Goal: Information Seeking & Learning: Learn about a topic

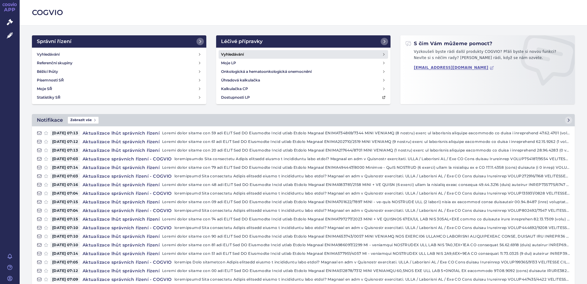
click at [243, 56] on link "Vyhledávání" at bounding box center [302, 54] width 169 height 9
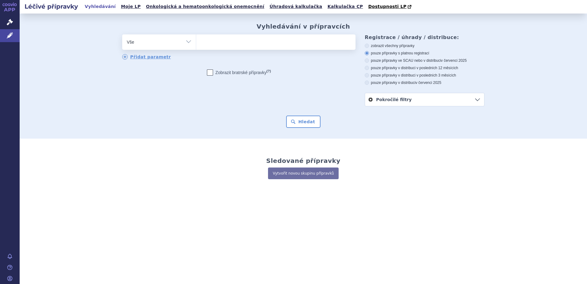
click at [198, 46] on ul at bounding box center [275, 40] width 159 height 13
click at [196, 46] on select at bounding box center [196, 41] width 0 height 15
click at [192, 44] on select "Vše Přípravek/SUKL kód MAH VPOIS ATC/Aktivní látka Léková forma Síla" at bounding box center [159, 41] width 74 height 14
click at [184, 44] on select "Vše Přípravek/SUKL kód MAH VPOIS ATC/Aktivní látka Léková forma Síla" at bounding box center [159, 41] width 74 height 14
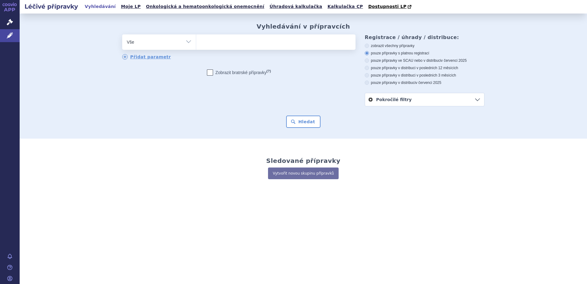
click at [213, 40] on ul at bounding box center [275, 40] width 159 height 13
click at [196, 40] on select at bounding box center [196, 41] width 0 height 15
paste input "B03AA07"
type input "B03AA07"
select select "B03AA07"
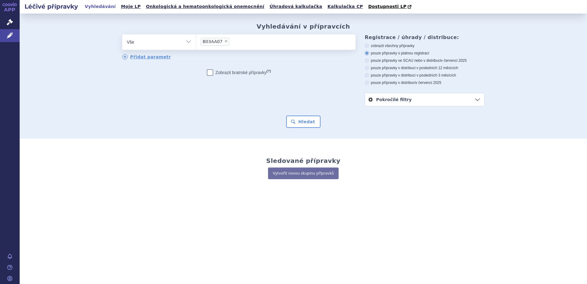
click at [180, 41] on select "Vše Přípravek/SUKL kód MAH VPOIS ATC/Aktivní látka Léková forma Síla" at bounding box center [159, 41] width 74 height 14
select select "filter-atc-group"
click at [122, 35] on select "Vše Přípravek/SUKL kód MAH VPOIS ATC/Aktivní látka Léková forma Síla" at bounding box center [159, 41] width 74 height 14
click at [307, 125] on button "Hledat" at bounding box center [303, 121] width 35 height 12
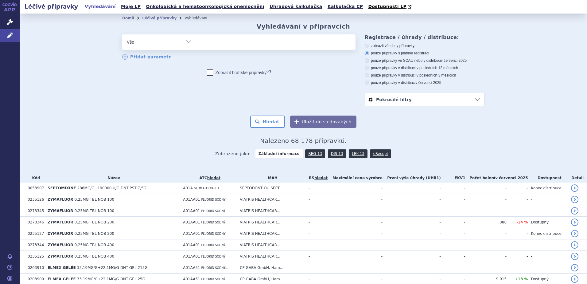
click at [474, 99] on link "Pokročilé filtry" at bounding box center [424, 99] width 119 height 13
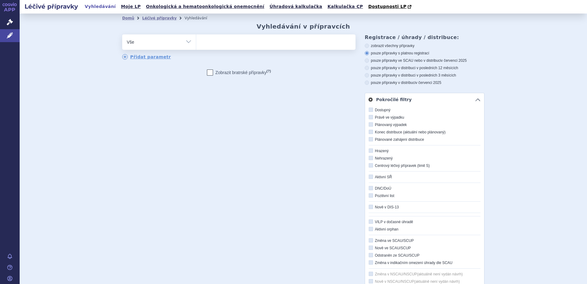
click at [213, 112] on div "odstranit Vše Přípravek/SUKL kód MAH VPOIS ATC/Aktivní látka" at bounding box center [303, 165] width 362 height 262
click at [157, 18] on link "Léčivé přípravky" at bounding box center [159, 18] width 34 height 4
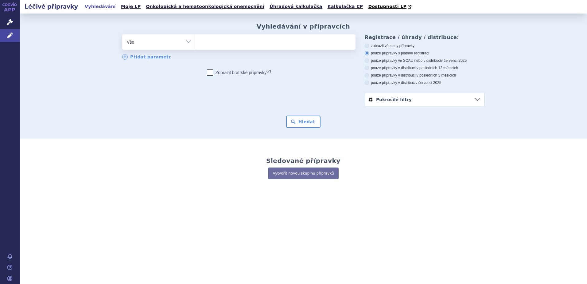
click at [175, 45] on select "Vše Přípravek/SUKL kód MAH VPOIS ATC/Aktivní látka Léková forma Síla" at bounding box center [159, 41] width 74 height 14
click at [187, 44] on select "Vše Přípravek/SUKL kód MAH VPOIS ATC/Aktivní látka Léková forma Síla" at bounding box center [159, 41] width 74 height 14
click at [119, 8] on link "Moje LP" at bounding box center [130, 6] width 23 height 8
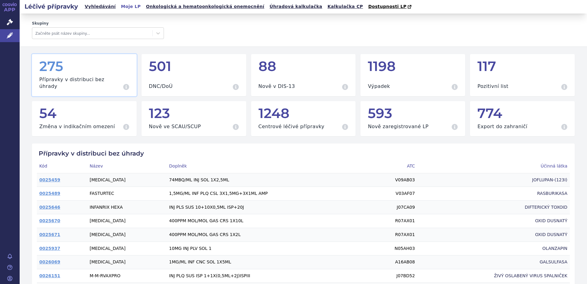
click at [49, 8] on h2 "Léčivé přípravky" at bounding box center [51, 6] width 63 height 9
click at [97, 9] on link "Vyhledávání" at bounding box center [100, 6] width 35 height 8
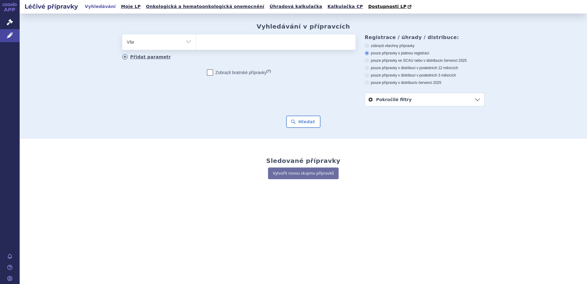
click at [148, 57] on link "Přidat parametr" at bounding box center [146, 57] width 49 height 6
select select "filter-product"
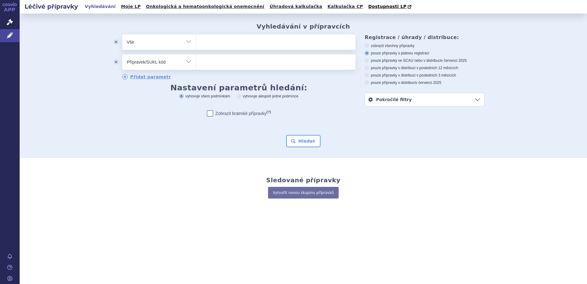
click at [165, 65] on select "Vše Přípravek/SUKL kód MAH VPOIS ATC/Aktivní látka Léková forma Síla" at bounding box center [159, 61] width 74 height 14
click at [164, 44] on select "Vše Přípravek/SUKL kód MAH VPOIS ATC/Aktivní látka Léková forma Síla" at bounding box center [159, 41] width 74 height 14
select select "filter-atc-group"
click at [122, 35] on select "Vše Přípravek/SUKL kód MAH VPOIS ATC/Aktivní látka Léková forma Síla" at bounding box center [159, 41] width 74 height 14
click at [230, 47] on ul at bounding box center [275, 40] width 159 height 13
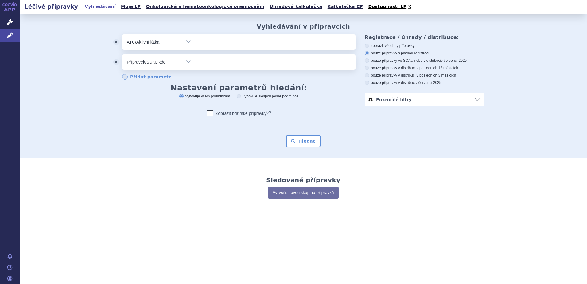
click at [196, 47] on select at bounding box center [196, 41] width 0 height 15
paste input "B03AA07"
type input "B03AA07"
select select "B03AA07"
click at [300, 139] on button "Hledat" at bounding box center [303, 141] width 35 height 12
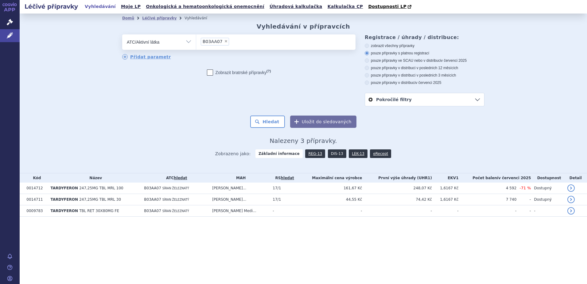
click at [335, 157] on link "DIS-13" at bounding box center [337, 153] width 18 height 9
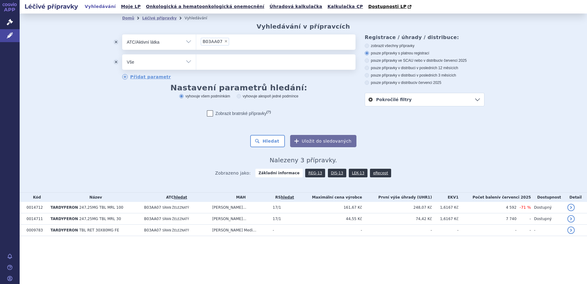
click at [169, 64] on select "Vše Přípravek/SUKL kód MAH VPOIS ATC/Aktivní látka Léková forma Síla" at bounding box center [159, 61] width 74 height 14
click at [252, 66] on ul at bounding box center [275, 60] width 159 height 13
click at [196, 66] on select at bounding box center [196, 61] width 0 height 15
click at [188, 64] on select "Vše Přípravek/SUKL kód MAH VPOIS ATC/Aktivní látka Léková forma Síla" at bounding box center [159, 61] width 74 height 14
select select "filter-reference-group"
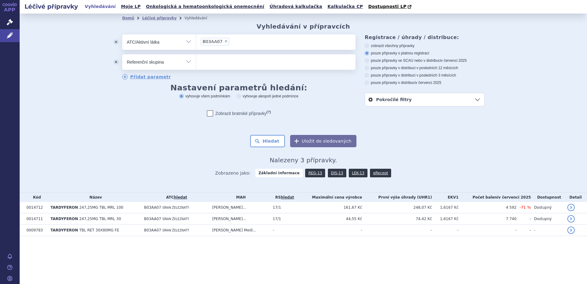
click at [122, 55] on select "Vše Přípravek/SUKL kód MAH VPOIS ATC/Aktivní látka Léková forma Síla" at bounding box center [159, 61] width 74 height 14
click at [211, 65] on ul at bounding box center [275, 60] width 159 height 13
click at [196, 65] on select at bounding box center [196, 61] width 0 height 15
paste input "B03AA07"
type input "B03AA07"
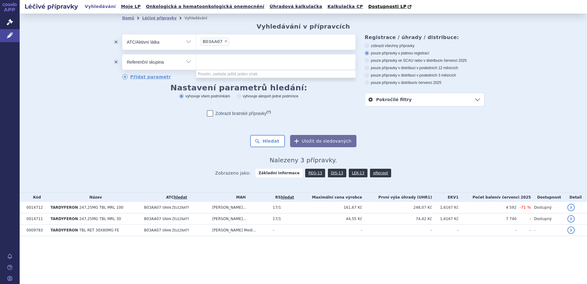
select select "B03AA07"
click at [118, 43] on button "odstranit" at bounding box center [116, 41] width 12 height 15
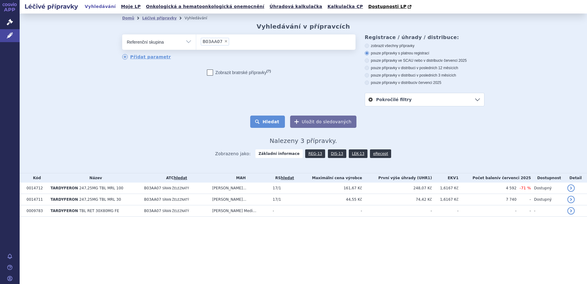
click at [267, 119] on button "Hledat" at bounding box center [267, 121] width 35 height 12
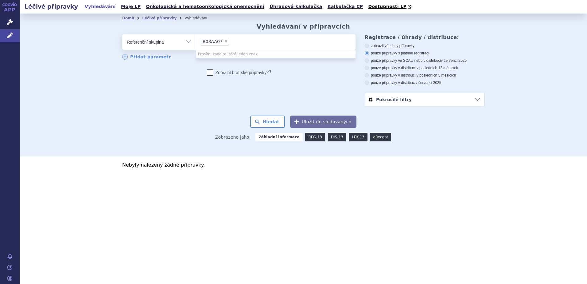
click at [187, 43] on select "Vše Přípravek/SUKL kód MAH VPOIS ATC/Aktivní látka Léková forma Síla" at bounding box center [159, 41] width 74 height 14
click at [271, 68] on div "odstranit Vše Přípravek/SUKL kód MAH VPOIS ATC/Aktivní látka" at bounding box center [238, 59] width 233 height 50
click at [149, 45] on select "Vše Přípravek/SUKL kód MAH VPOIS ATC/Aktivní látka Léková forma Síla" at bounding box center [159, 41] width 74 height 14
select select "filter-atc-group"
click at [122, 35] on select "Vše Přípravek/SUKL kód MAH VPOIS ATC/Aktivní látka Léková forma Síla" at bounding box center [159, 41] width 74 height 14
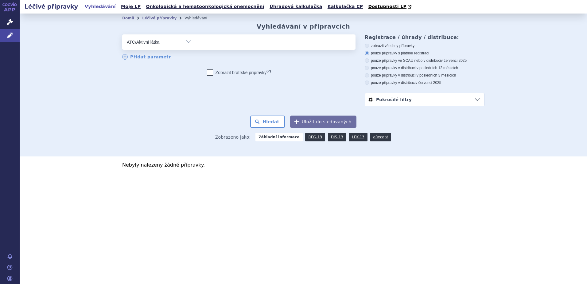
click at [224, 47] on ul at bounding box center [275, 40] width 159 height 13
click at [196, 48] on select at bounding box center [196, 41] width 0 height 15
paste input "B03AA07"
type input "B03AA07"
select select "B03AA07"
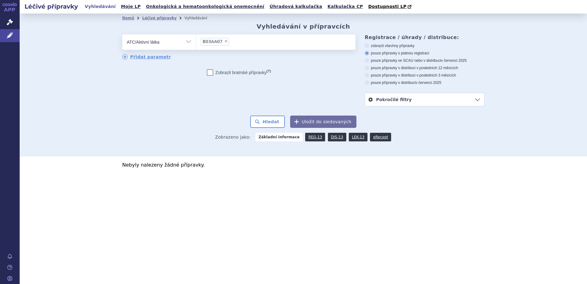
paste input "B03AE10"
type input "B03AE10"
click at [274, 119] on button "Hledat" at bounding box center [267, 121] width 35 height 12
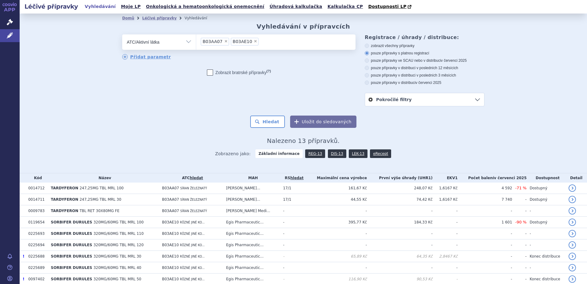
click at [268, 45] on ul "× B03AA07 × B03AE10" at bounding box center [275, 41] width 159 height 14
click at [196, 45] on select "B03AA07 B03AE10" at bounding box center [196, 41] width 0 height 15
paste input "B03AB05"
type input "B03AB05"
click at [267, 123] on button "Hledat" at bounding box center [267, 121] width 35 height 12
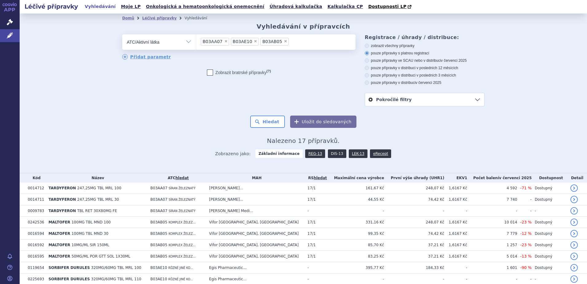
click at [333, 156] on link "DIS-13" at bounding box center [337, 153] width 18 height 9
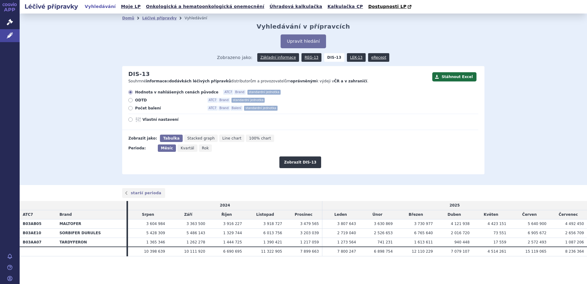
click at [134, 110] on label "Počet balení ATC7 Brand Balení standardní jednotka" at bounding box center [303, 108] width 350 height 5
click at [133, 110] on input "Počet balení ATC7 Brand Balení standardní jednotka" at bounding box center [131, 109] width 4 height 4
radio input "true"
click at [165, 20] on link "Léčivé přípravky" at bounding box center [159, 18] width 34 height 4
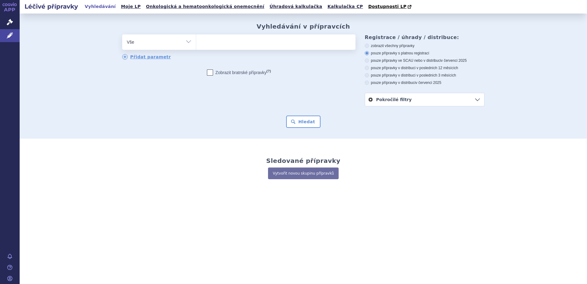
click at [210, 40] on ul at bounding box center [275, 40] width 159 height 13
click at [196, 40] on select at bounding box center [196, 41] width 0 height 15
paste input "B03AB05"
type input "B03AB05"
select select "B03AB05"
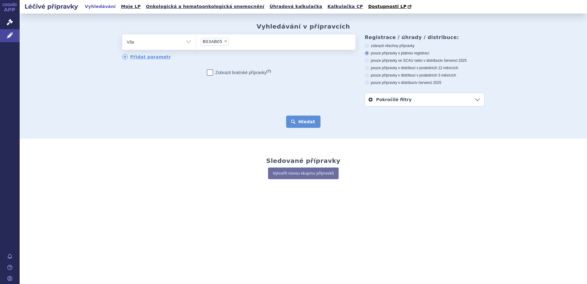
click at [294, 119] on button "Hledat" at bounding box center [303, 121] width 35 height 12
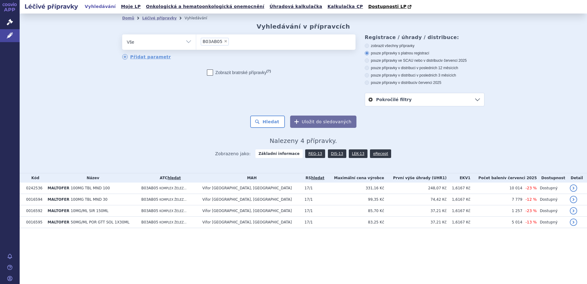
click at [256, 41] on ul "× B03AB05" at bounding box center [275, 41] width 159 height 14
click at [196, 41] on select "B03AB05" at bounding box center [196, 41] width 0 height 15
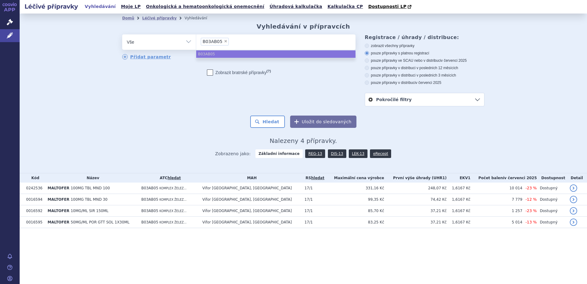
paste input "B03AE10"
type input "B03AE10"
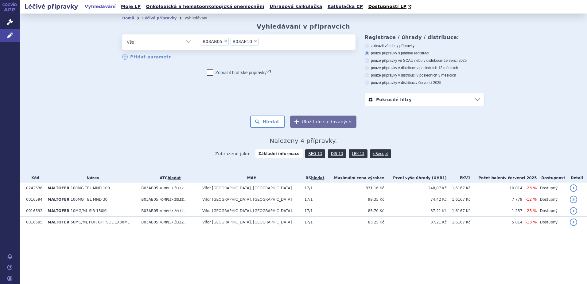
paste input "B03AA07"
type input "B03AA07"
click at [276, 119] on button "Hledat" at bounding box center [267, 121] width 35 height 12
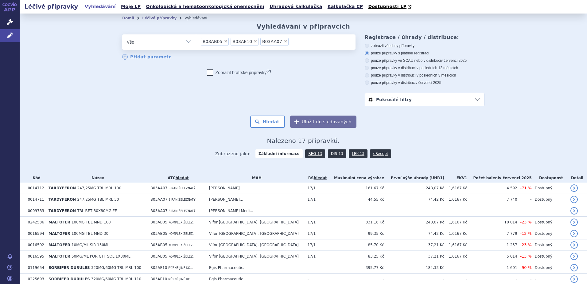
click at [330, 156] on link "DIS-13" at bounding box center [337, 153] width 18 height 9
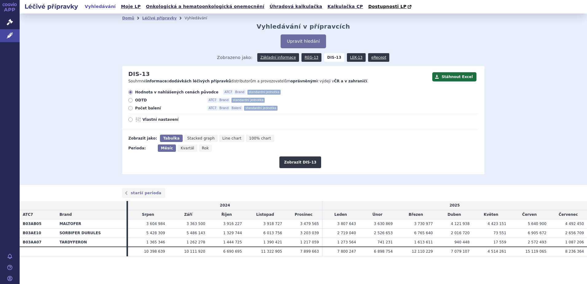
click at [149, 107] on span "Počet balení" at bounding box center [169, 108] width 68 height 5
click at [133, 107] on input "Počet balení ATC7 Brand Balení standardní jednotka" at bounding box center [131, 109] width 4 height 4
radio input "true"
click at [202, 149] on span "Rok" at bounding box center [205, 148] width 7 height 4
click at [201, 148] on input "Rok" at bounding box center [201, 146] width 4 height 4
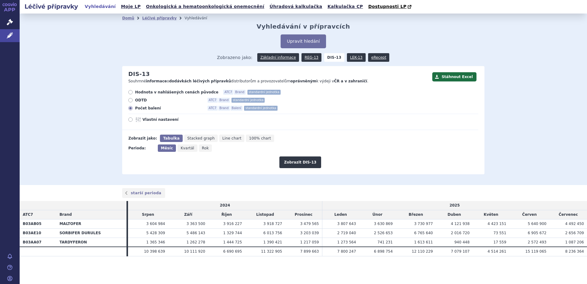
radio input "true"
click at [163, 146] on span "Měsíc" at bounding box center [166, 148] width 11 height 4
click at [162, 146] on input "Měsíc" at bounding box center [160, 146] width 4 height 4
radio input "true"
click at [160, 120] on span "Vlastní nastavení" at bounding box center [176, 119] width 68 height 5
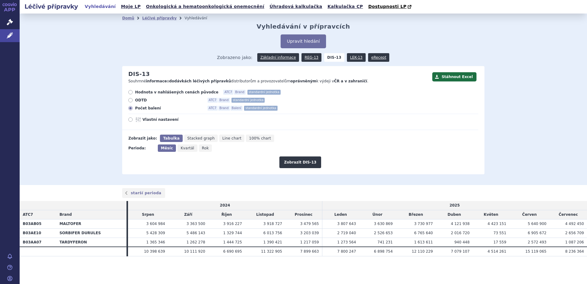
click at [133, 120] on input "Vlastní nastavení" at bounding box center [131, 120] width 4 height 4
radio input "true"
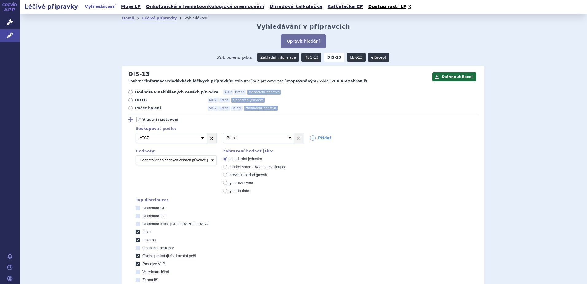
click at [207, 139] on link "×" at bounding box center [212, 137] width 10 height 9
click at [198, 139] on select "Vyberte groupování ATC3 ATC5 ATC7 Brand Balení SÚKL kód MAH VPOIS Referenční sk…" at bounding box center [171, 138] width 71 height 10
select select "atc5"
click at [136, 133] on select "Vyberte groupování ATC3 ATC5 ATC7 Brand Balení SÚKL kód MAH VPOIS Referenční sk…" at bounding box center [171, 138] width 71 height 10
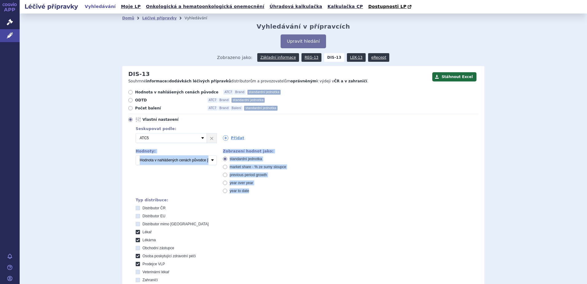
click at [311, 146] on div "Seskupovat podle: 2 Vyberte groupování ATC3 ATC5 ATC7 Brand Balení SÚKL kód MAH…" at bounding box center [303, 219] width 350 height 189
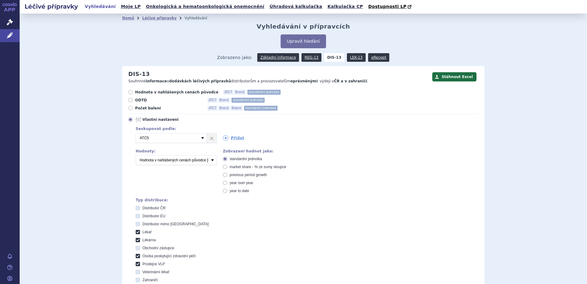
click at [307, 187] on div "Seskupovat podle: 2 Vyberte groupování ATC3 ATC5 ATC7 Brand Balení SÚKL kód MAH…" at bounding box center [303, 219] width 350 height 189
click at [206, 159] on select "Počet balení Hodnota v nahlášených cenách původce [DIS-13] Hodnota v maximálníc…" at bounding box center [176, 160] width 81 height 10
click at [326, 204] on div "Typ distribuce: Distributor ČR Distributor EU Distributor mimo EU Lékař Lékárna…" at bounding box center [303, 256] width 349 height 116
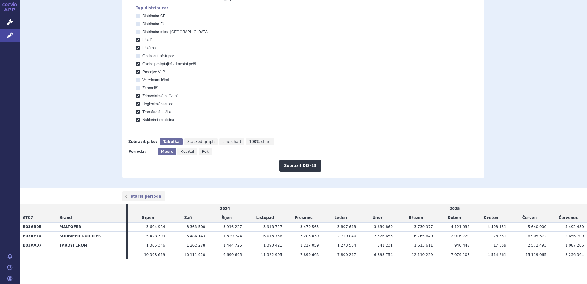
click at [322, 172] on div "Stáhnout Excel DIS-13 Souhrnné informace o dodávkách léčivých přípravků distrib…" at bounding box center [303, 25] width 362 height 303
click at [309, 165] on button "Zobrazit DIS-13" at bounding box center [299, 166] width 41 height 12
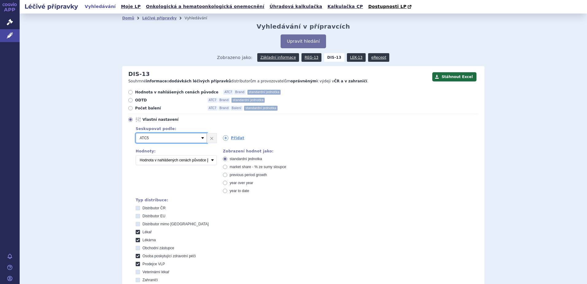
click at [200, 141] on select "Vyberte groupování ATC3 ATC5 ATC7 Brand Balení SÚKL kód MAH VPOIS Referenční sk…" at bounding box center [171, 138] width 71 height 10
select select "atc7"
click at [136, 133] on select "Vyberte groupování ATC3 ATC5 ATC7 Brand Balení SÚKL kód MAH VPOIS Referenční sk…" at bounding box center [171, 138] width 71 height 10
click at [314, 218] on label "Distributor EU" at bounding box center [307, 215] width 342 height 5
click at [140, 218] on EU "Distributor EU" at bounding box center [138, 216] width 4 height 4
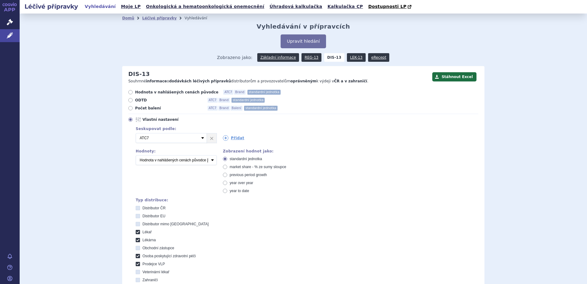
checkbox EU "true"
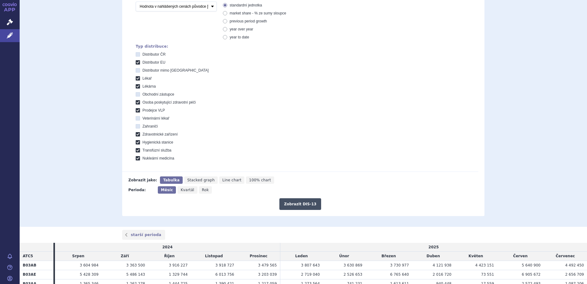
click at [288, 205] on button "Zobrazit DIS-13" at bounding box center [299, 204] width 41 height 12
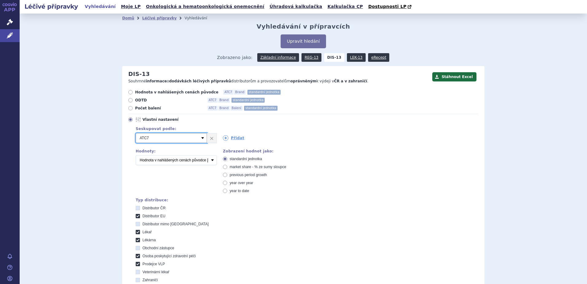
click at [200, 141] on select "Vyberte groupování ATC3 ATC5 ATC7 Brand Balení SÚKL kód MAH VPOIS Referenční sk…" at bounding box center [171, 138] width 71 height 10
select select "brand"
click at [136, 133] on select "Vyberte groupování ATC3 ATC5 ATC7 Brand Balení SÚKL kód MAH VPOIS Referenční sk…" at bounding box center [171, 138] width 71 height 10
click at [339, 184] on div "Seskupovat podle: 1 Vyberte groupování ATC3 ATC5 ATC7 Brand Balení SÚKL kód MAH…" at bounding box center [303, 219] width 350 height 189
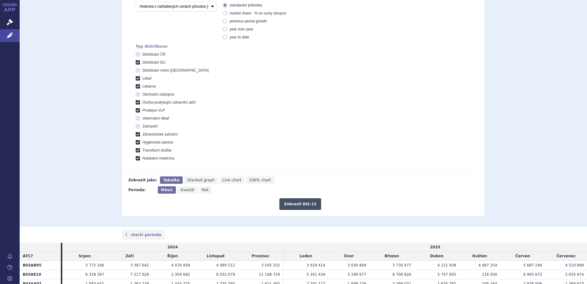
click at [310, 199] on button "Zobrazit DIS-13" at bounding box center [299, 204] width 41 height 12
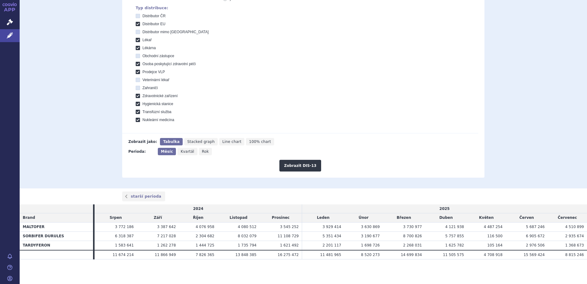
scroll to position [39, 0]
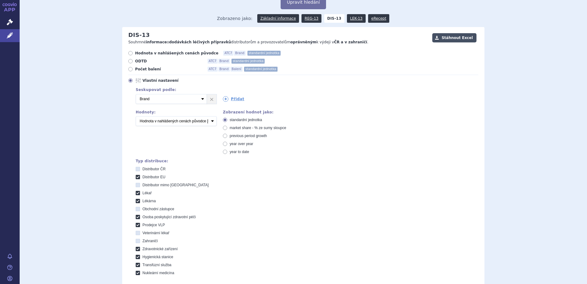
click at [458, 37] on button "Stáhnout Excel" at bounding box center [454, 37] width 44 height 9
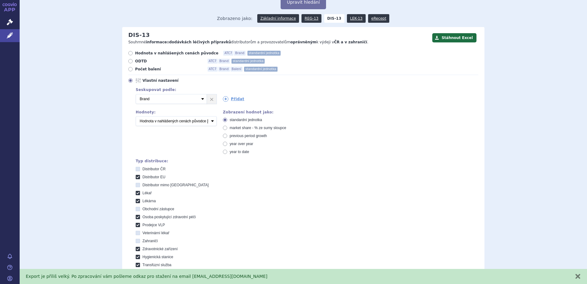
click at [130, 68] on icon at bounding box center [130, 69] width 4 height 4
click at [130, 68] on input "Počet balení ATC7 Brand Balení standardní jednotka" at bounding box center [131, 70] width 4 height 4
radio input "true"
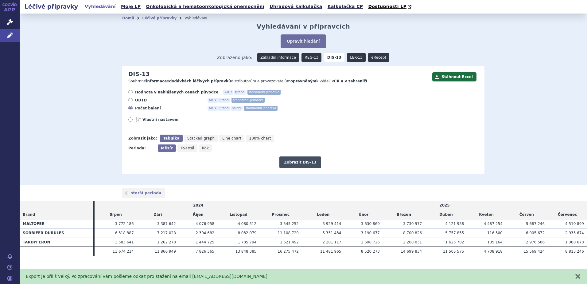
click at [301, 165] on button "Zobrazit DIS-13" at bounding box center [299, 162] width 41 height 12
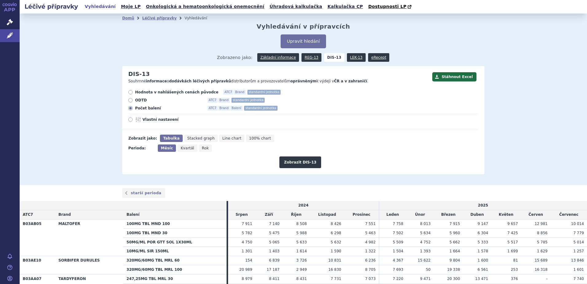
scroll to position [43, 0]
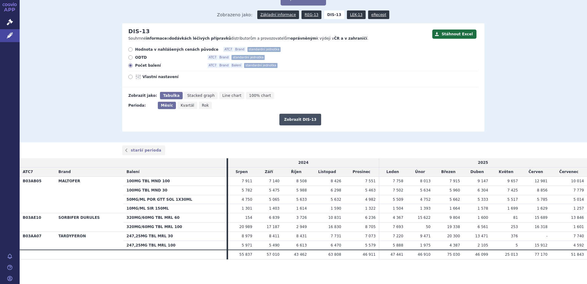
click at [299, 121] on button "Zobrazit DIS-13" at bounding box center [299, 120] width 41 height 12
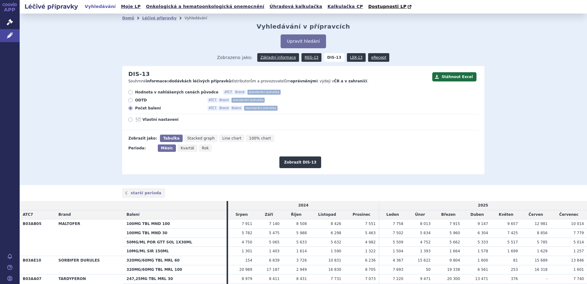
click at [454, 78] on button "Stáhnout Excel" at bounding box center [454, 76] width 44 height 9
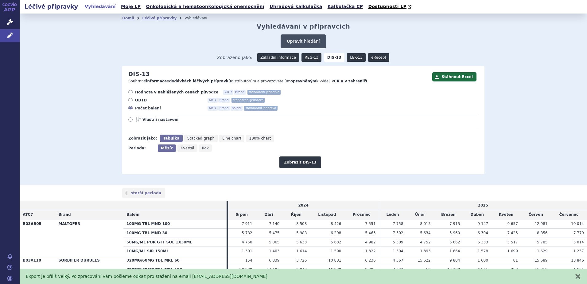
click at [307, 38] on button "Upravit hledání" at bounding box center [302, 41] width 45 height 14
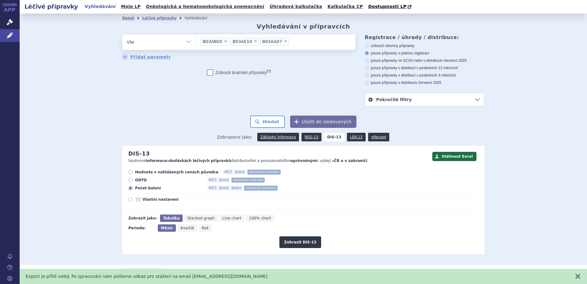
click at [275, 44] on li "× B03AA07" at bounding box center [274, 42] width 28 height 8
click at [196, 44] on select "B03AB05 B03AE10 B03AA07" at bounding box center [196, 41] width 0 height 15
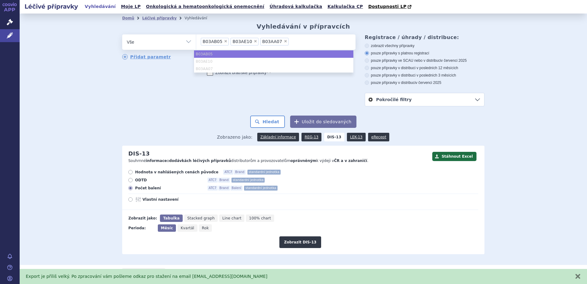
click at [284, 42] on span "×" at bounding box center [286, 41] width 4 height 4
click at [196, 42] on select "B03AB05 B03AE10 B03AA07" at bounding box center [196, 41] width 0 height 15
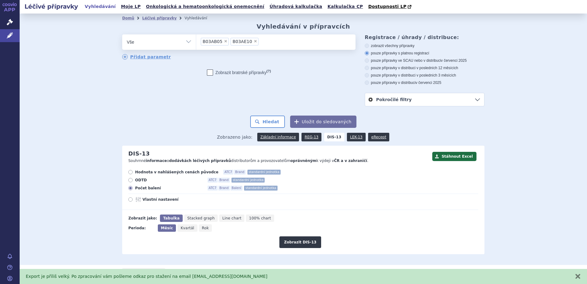
click at [253, 43] on span "×" at bounding box center [255, 41] width 4 height 4
click at [196, 43] on select "B03AB05 B03AE10 B03AA07" at bounding box center [196, 41] width 0 height 15
click at [220, 44] on li "× B03AB05" at bounding box center [215, 42] width 28 height 8
click at [196, 44] on select "B03AB05 B03AE10 B03AA07" at bounding box center [196, 41] width 0 height 15
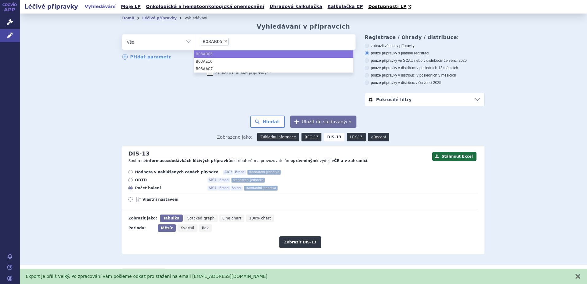
click at [224, 43] on span "×" at bounding box center [226, 41] width 4 height 4
click at [196, 43] on select "B03AB05 B03AE10 B03AA07" at bounding box center [196, 41] width 0 height 15
select select
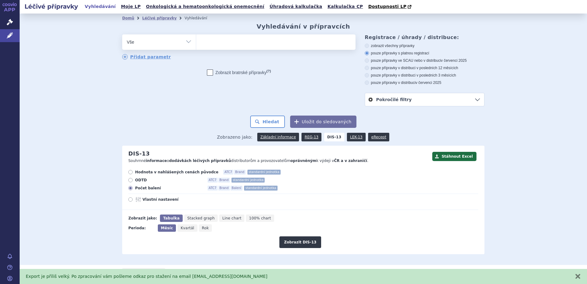
click at [174, 41] on select "Vše Přípravek/SUKL kód MAH VPOIS ATC/Aktivní látka Léková forma Síla" at bounding box center [159, 41] width 74 height 14
select select "filter-atc-group"
click at [122, 35] on select "Vše Přípravek/SUKL kód MAH VPOIS ATC/Aktivní látka Léková forma Síla" at bounding box center [159, 41] width 74 height 14
click at [213, 40] on ul at bounding box center [275, 40] width 159 height 13
click at [196, 40] on select at bounding box center [196, 41] width 0 height 15
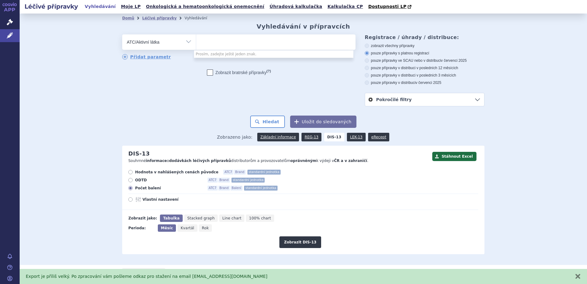
paste input "B03A"
type input "B03A"
select select "B03A"
click at [276, 121] on button "Hledat" at bounding box center [267, 121] width 35 height 12
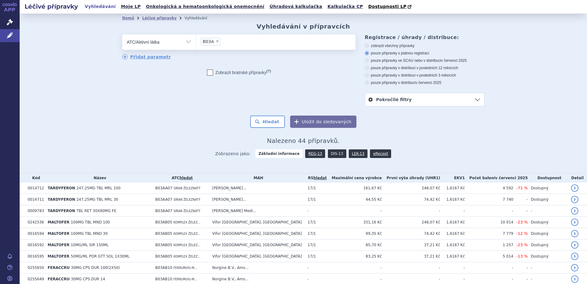
click at [330, 155] on link "DIS-13" at bounding box center [337, 153] width 18 height 9
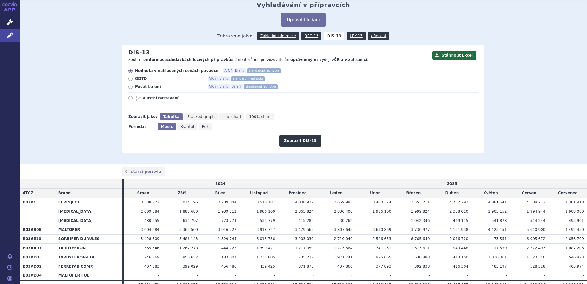
scroll to position [52, 0]
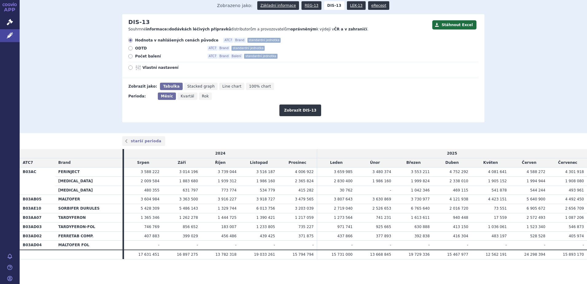
click at [158, 69] on span "Vlastní nastavení" at bounding box center [176, 67] width 68 height 5
click at [133, 69] on input "Vlastní nastavení" at bounding box center [131, 68] width 4 height 4
radio input "true"
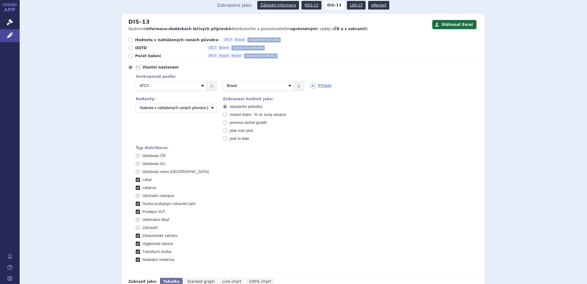
click at [223, 140] on icon at bounding box center [225, 138] width 4 height 4
click at [223, 140] on input "year to date" at bounding box center [225, 139] width 4 height 4
radio input "true"
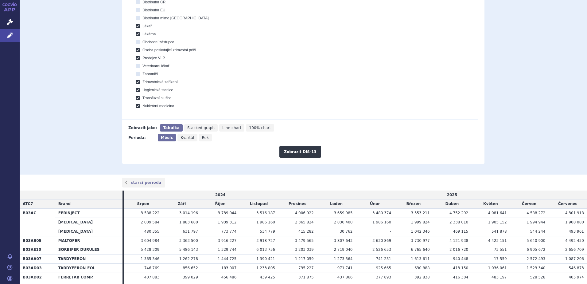
scroll to position [236, 0]
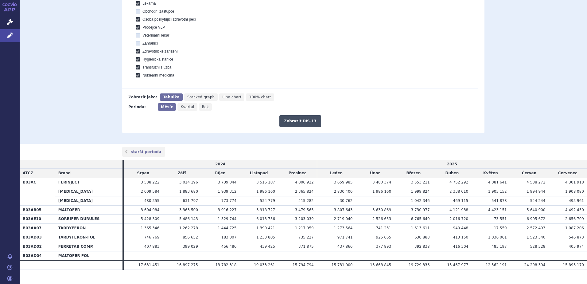
click at [304, 117] on button "Zobrazit DIS-13" at bounding box center [299, 121] width 41 height 12
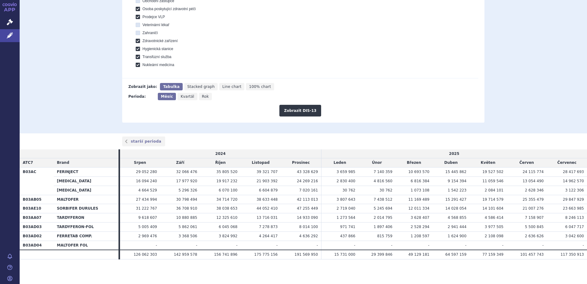
scroll to position [33, 0]
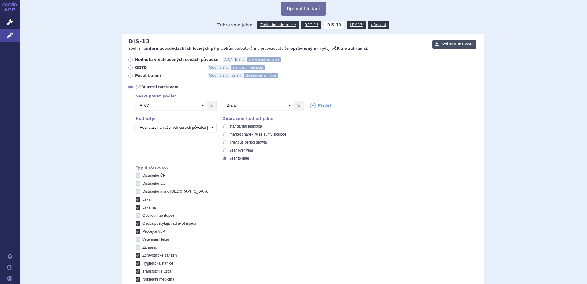
click at [454, 43] on button "Stáhnout Excel" at bounding box center [454, 44] width 44 height 9
click at [463, 43] on button "Stáhnout Excel" at bounding box center [454, 44] width 44 height 9
click at [452, 49] on button "Stáhnout Excel" at bounding box center [454, 44] width 44 height 9
click at [339, 214] on label "Obchodní zástupce" at bounding box center [307, 215] width 342 height 5
click at [140, 214] on zástupce "Obchodní zástupce" at bounding box center [138, 216] width 4 height 4
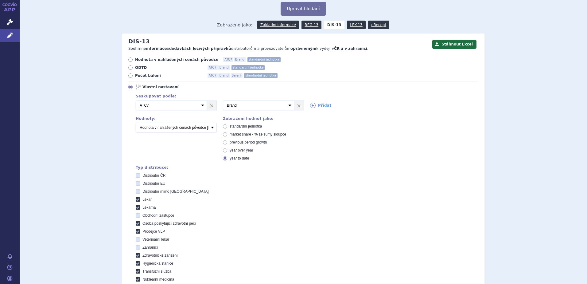
checkbox zástupce "true"
click at [454, 48] on button "Stáhnout Excel" at bounding box center [454, 44] width 44 height 9
click at [223, 127] on icon at bounding box center [225, 126] width 4 height 4
click at [223, 127] on input "standardní jednotka" at bounding box center [225, 127] width 4 height 4
radio input "true"
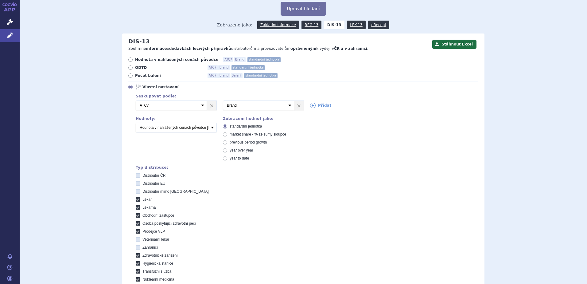
click at [290, 192] on label "Distributor mimo [GEOGRAPHIC_DATA]" at bounding box center [307, 191] width 342 height 5
click at [140, 192] on EU "Distributor mimo [GEOGRAPHIC_DATA]" at bounding box center [138, 192] width 4 height 4
checkbox EU "true"
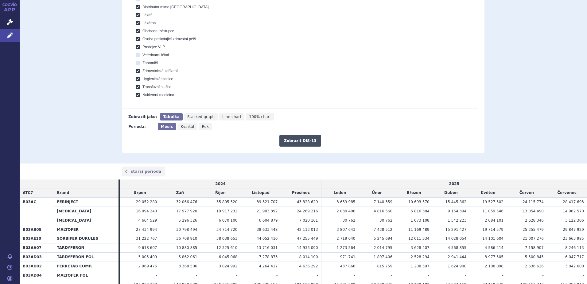
click at [302, 144] on button "Zobrazit DIS-13" at bounding box center [299, 141] width 41 height 12
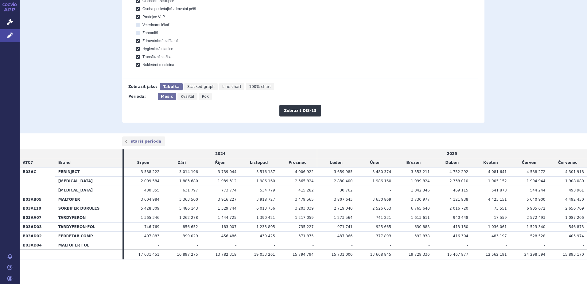
scroll to position [63, 0]
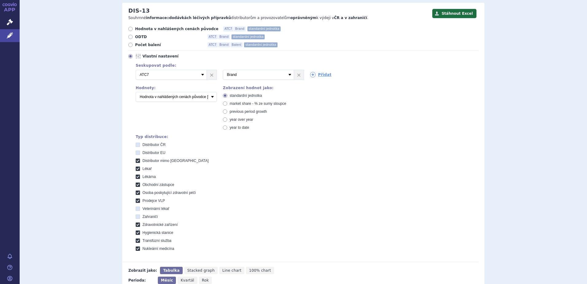
click at [132, 43] on label "Počet balení ATC7 Brand Balení standardní jednotka" at bounding box center [303, 44] width 350 height 5
click at [132, 44] on input "Počet balení ATC7 Brand Balení standardní jednotka" at bounding box center [131, 46] width 4 height 4
radio input "true"
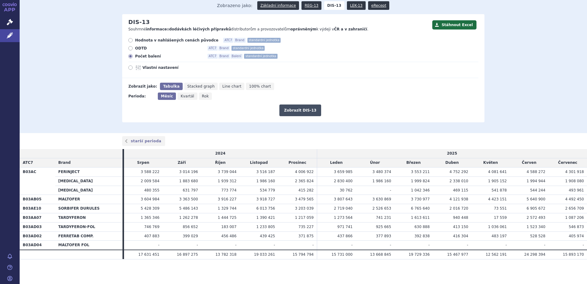
click at [300, 111] on button "Zobrazit DIS-13" at bounding box center [299, 110] width 41 height 12
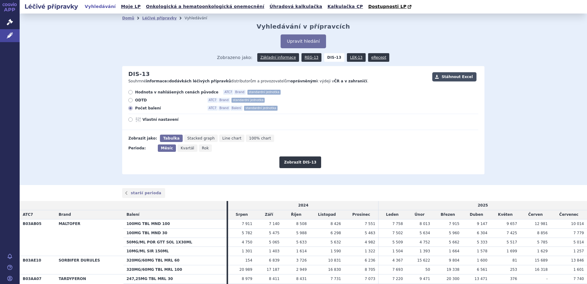
click at [445, 77] on button "Stáhnout Excel" at bounding box center [454, 76] width 44 height 9
